Goal: Transaction & Acquisition: Subscribe to service/newsletter

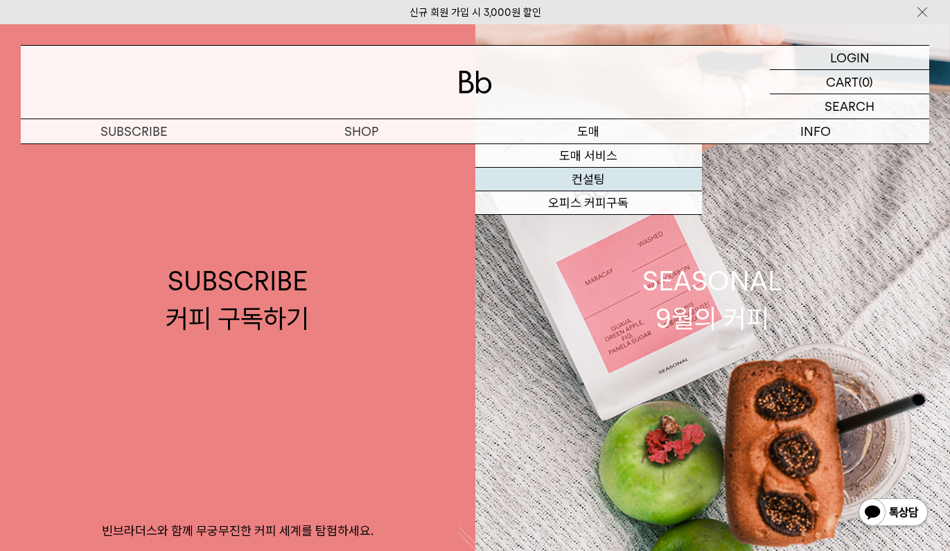
click at [602, 178] on link "컨설팅" at bounding box center [589, 180] width 227 height 24
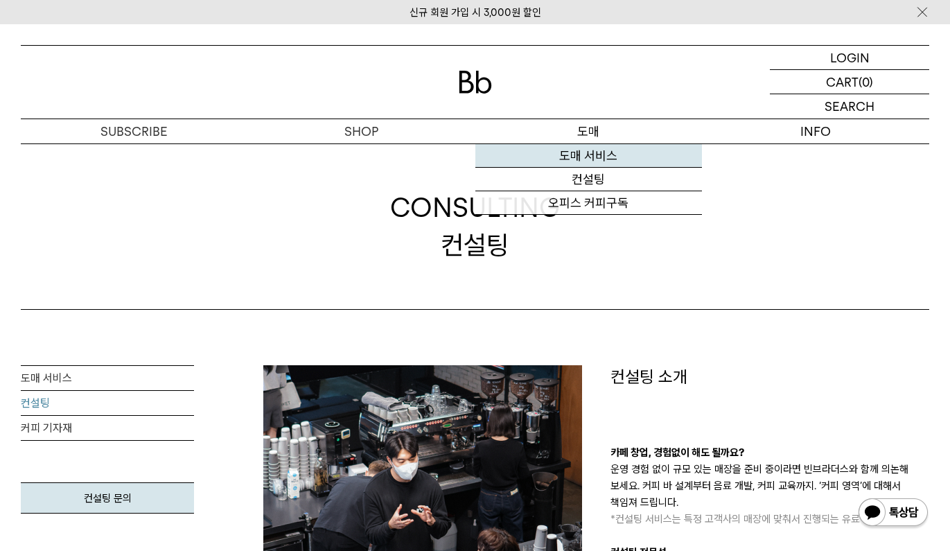
click at [595, 150] on link "도매 서비스" at bounding box center [589, 156] width 227 height 24
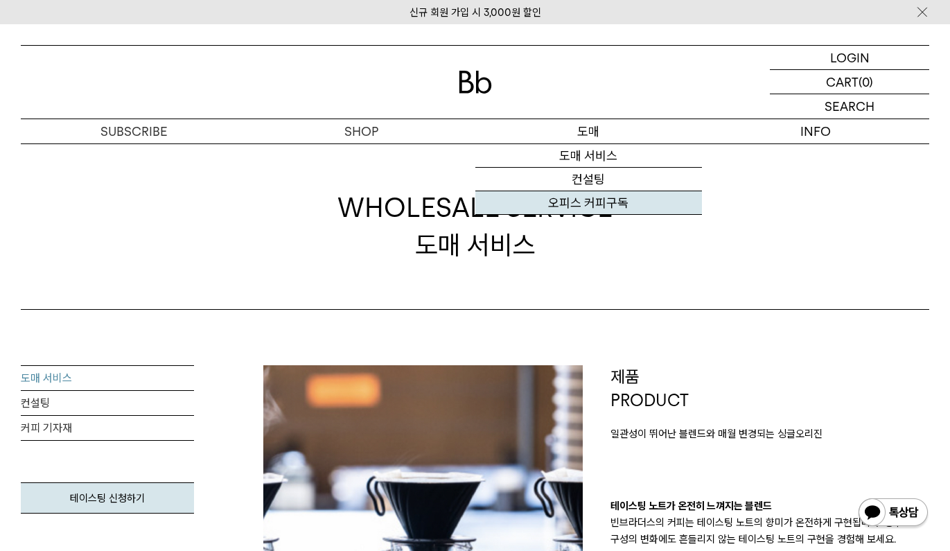
click at [600, 196] on link "오피스 커피구독" at bounding box center [589, 203] width 227 height 24
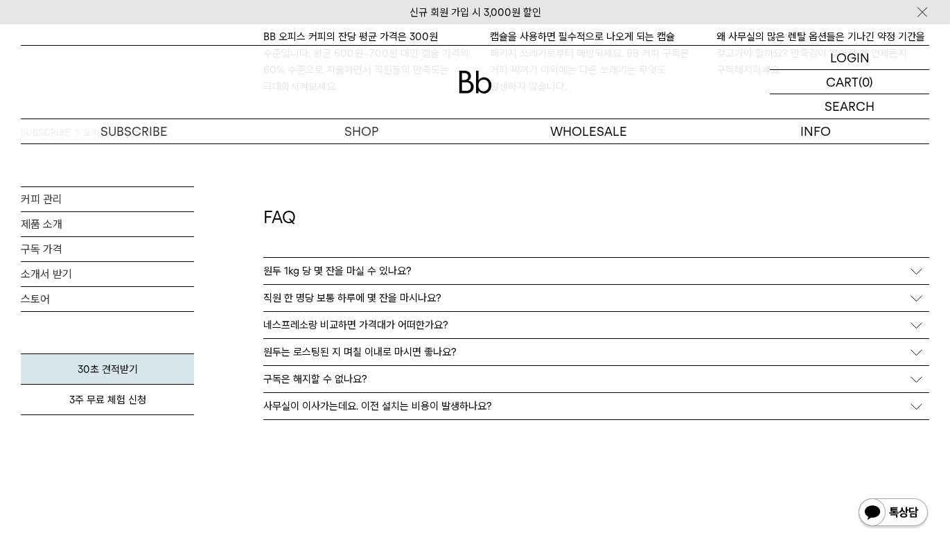
scroll to position [2457, 0]
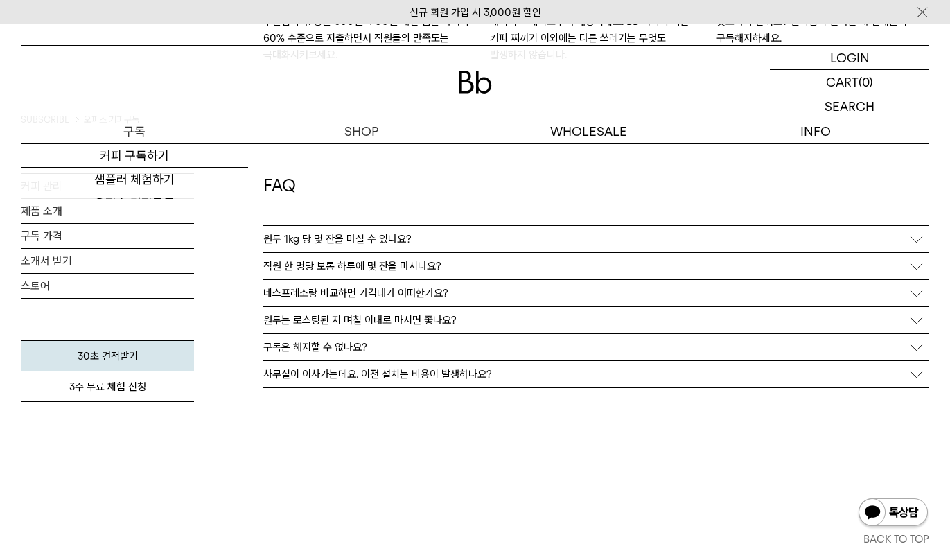
click at [150, 134] on p "구독" at bounding box center [134, 131] width 227 height 24
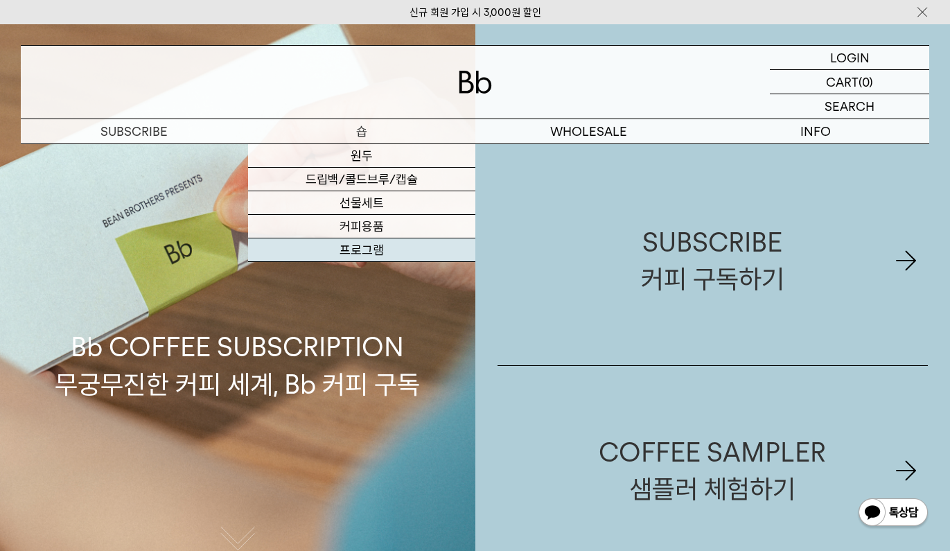
click at [374, 252] on link "프로그램" at bounding box center [361, 250] width 227 height 24
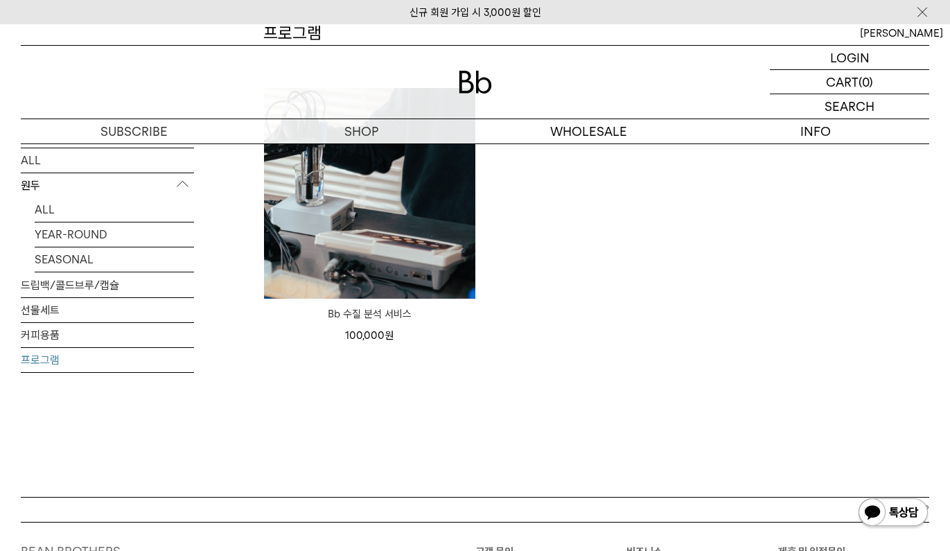
scroll to position [189, 0]
